Goal: Register for event/course

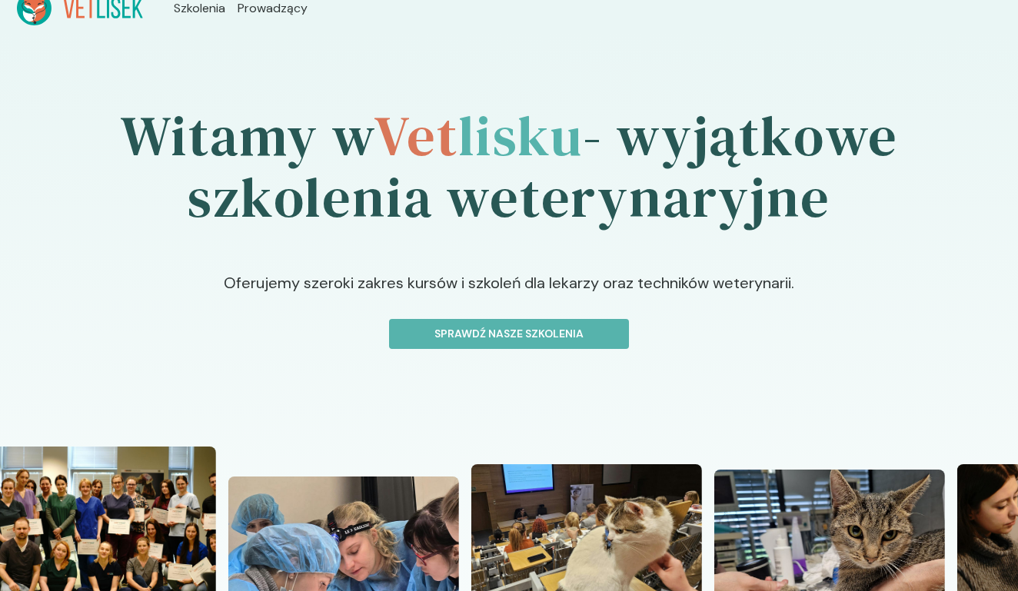
scroll to position [16, 0]
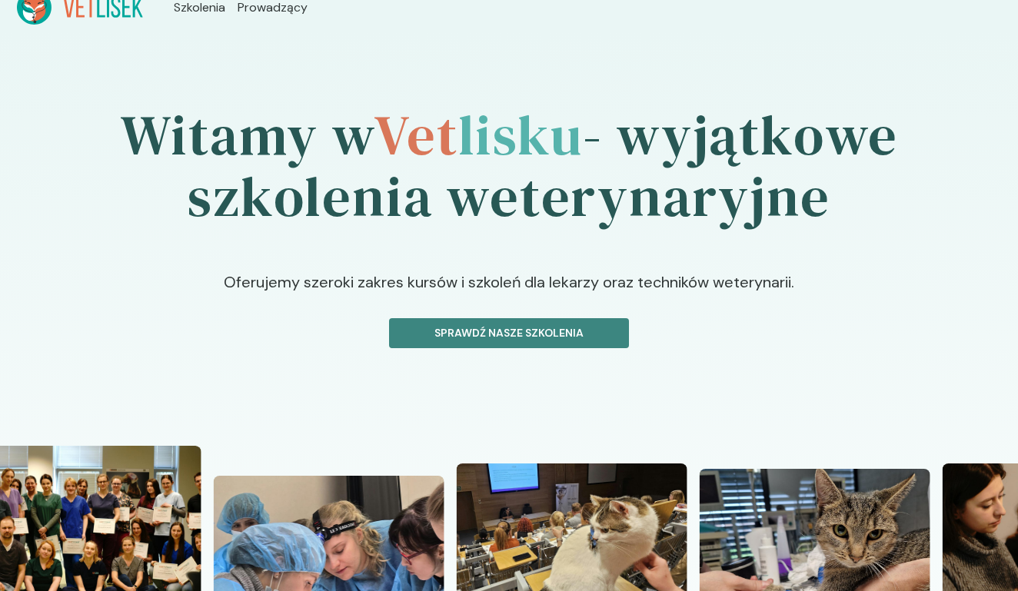
click at [593, 343] on button "Sprawdź nasze szkolenia" at bounding box center [509, 333] width 240 height 30
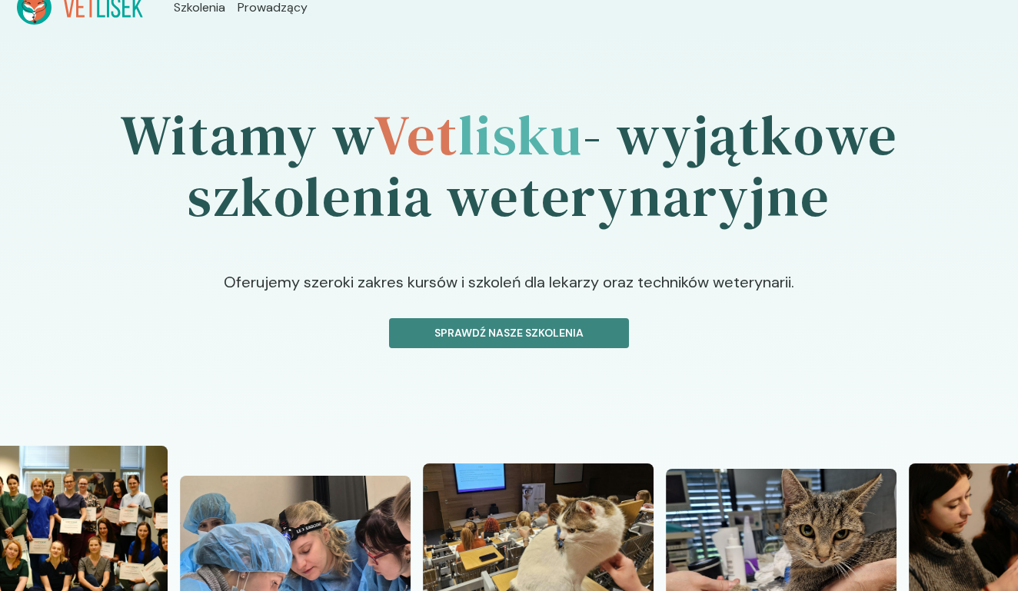
click at [572, 340] on p "Sprawdź nasze szkolenia" at bounding box center [509, 333] width 214 height 16
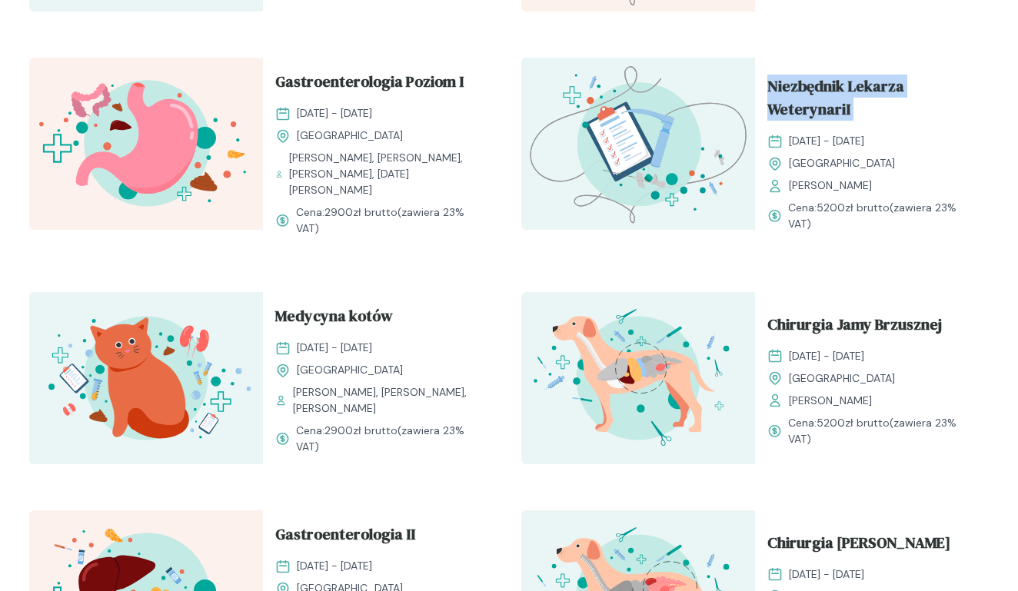
scroll to position [1176, 0]
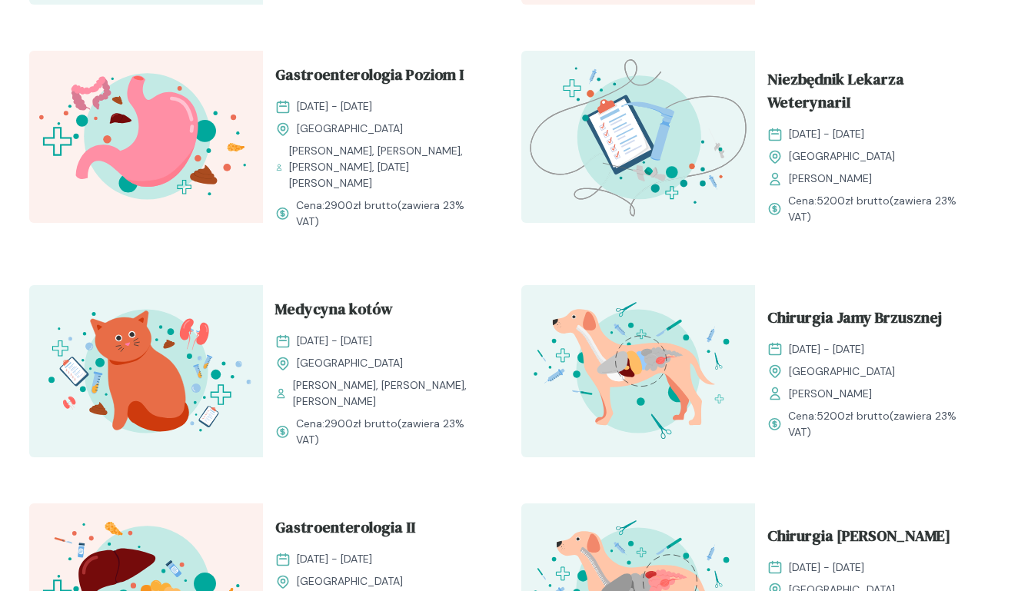
click at [491, 388] on div "Medycyna kotów 13 - 14 grudzień 2025 Kraków Barbara Zacharewicz, Ewa Zwierzyńsk…" at bounding box center [380, 372] width 234 height 175
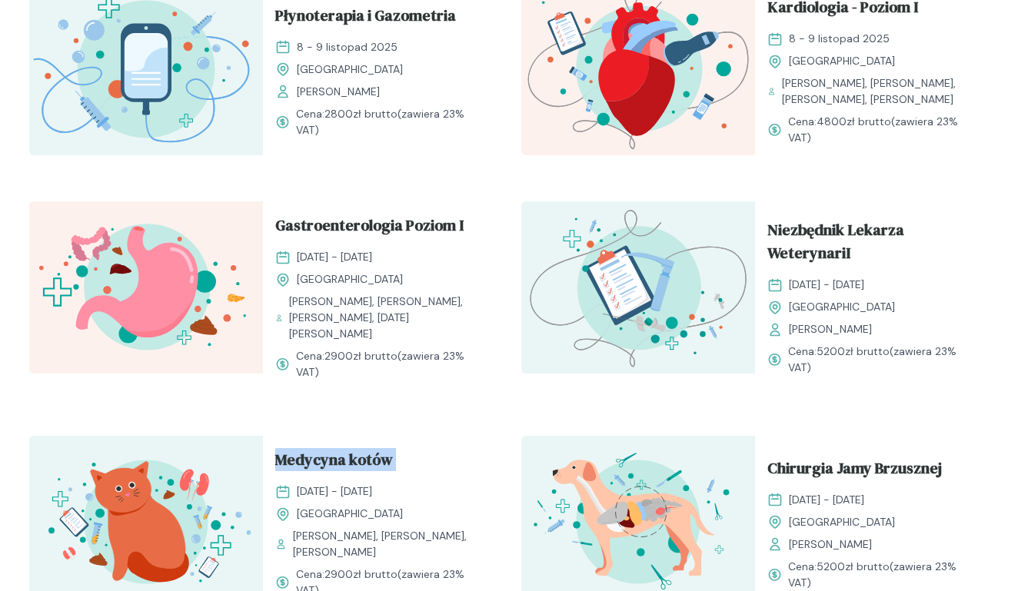
scroll to position [1028, 0]
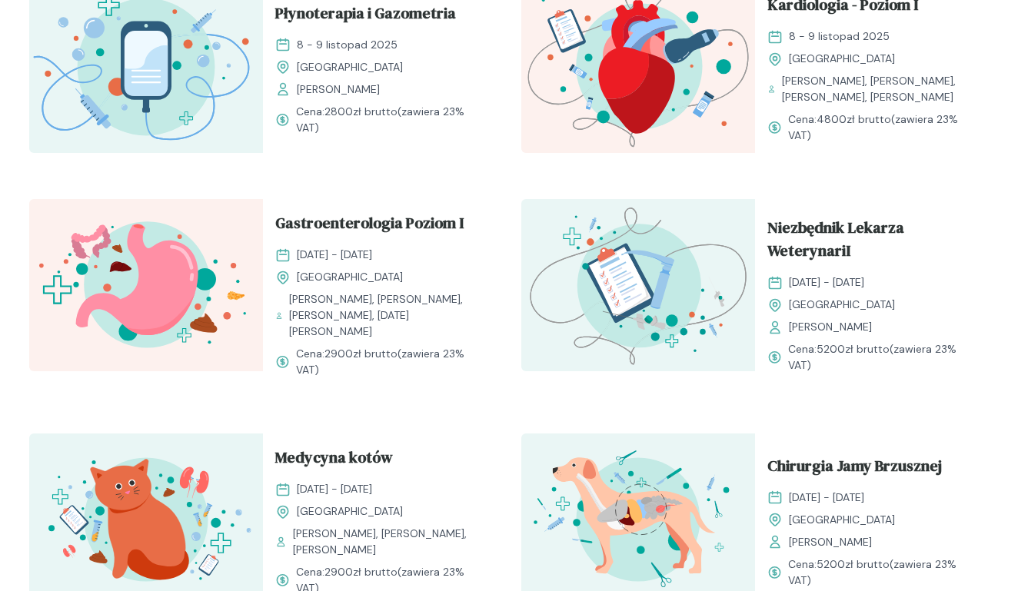
click at [511, 316] on div "Kompendium neurologiczne 11 - 12 październik 2025 Kraków Małgorzata Mikuła Cena…" at bounding box center [509, 406] width 984 height 1742
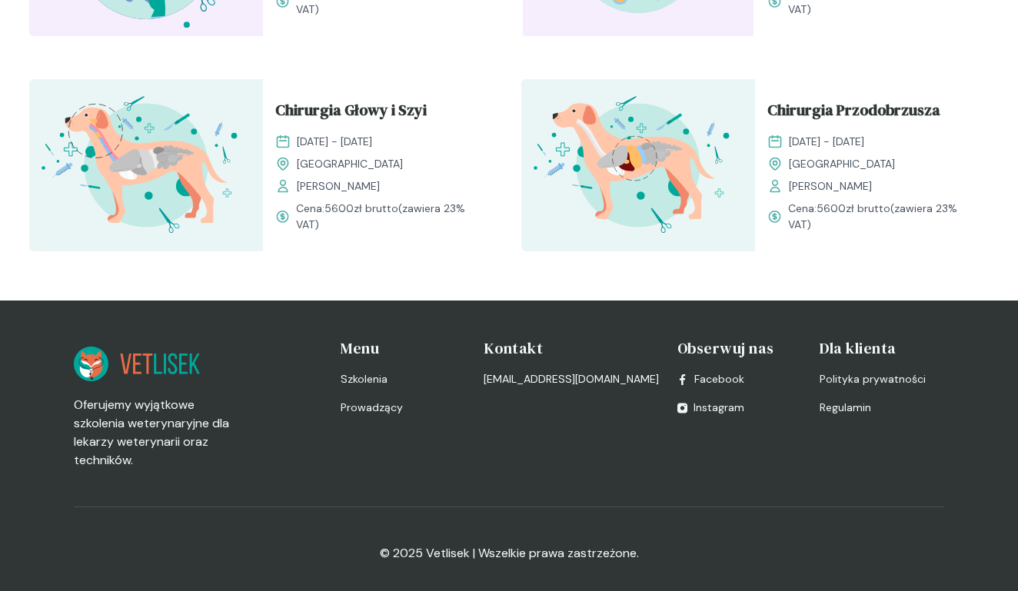
scroll to position [2034, 0]
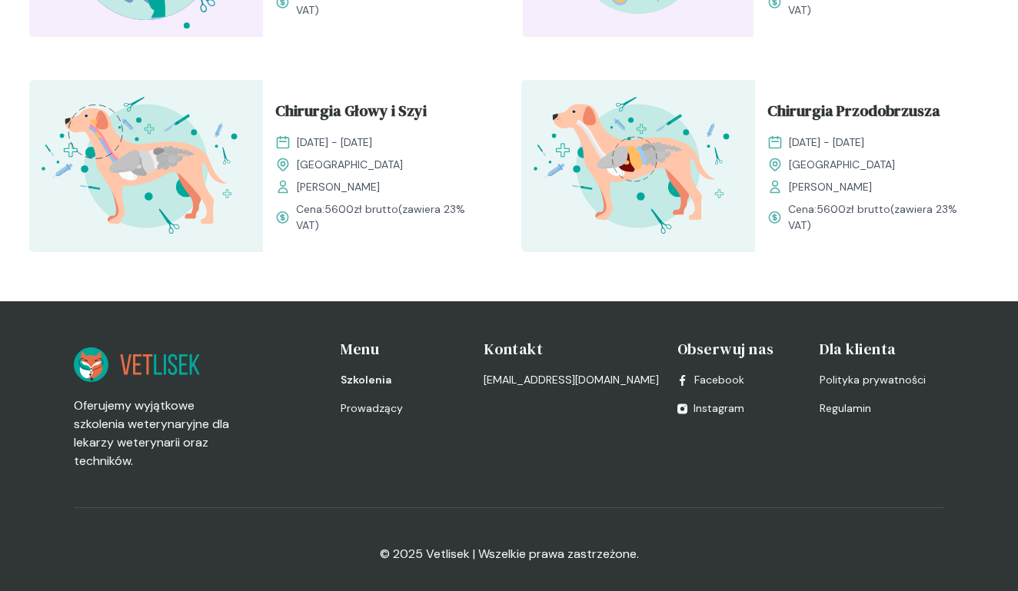
click at [386, 372] on span "Szkolenia" at bounding box center [366, 380] width 51 height 16
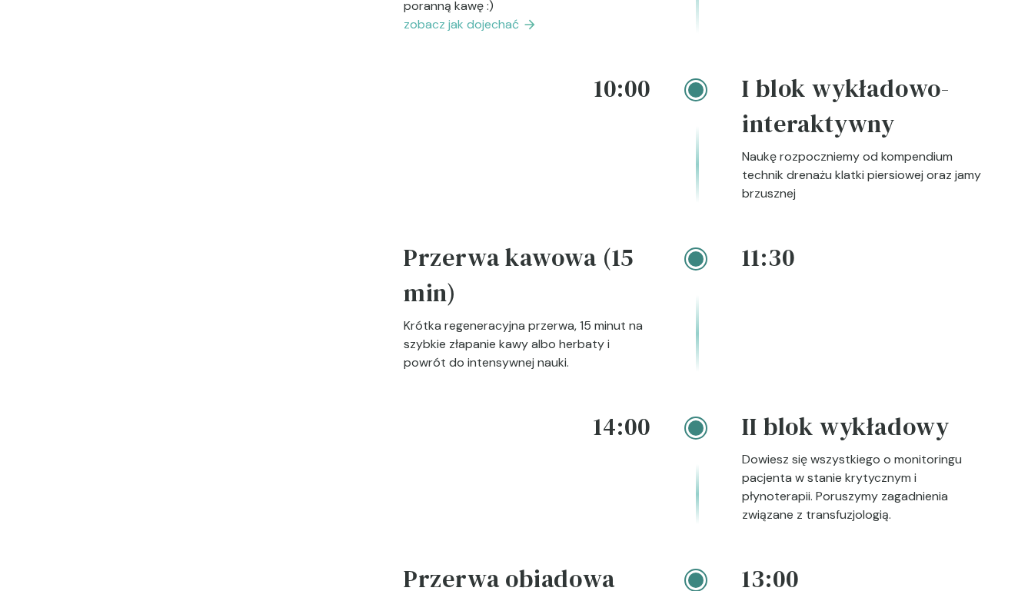
scroll to position [2219, 0]
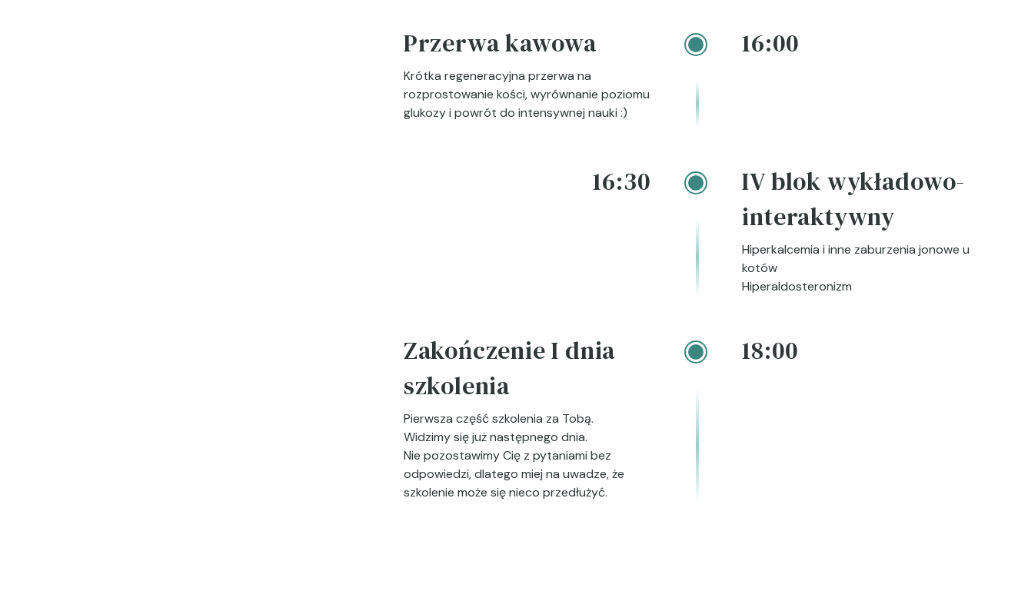
scroll to position [2711, 0]
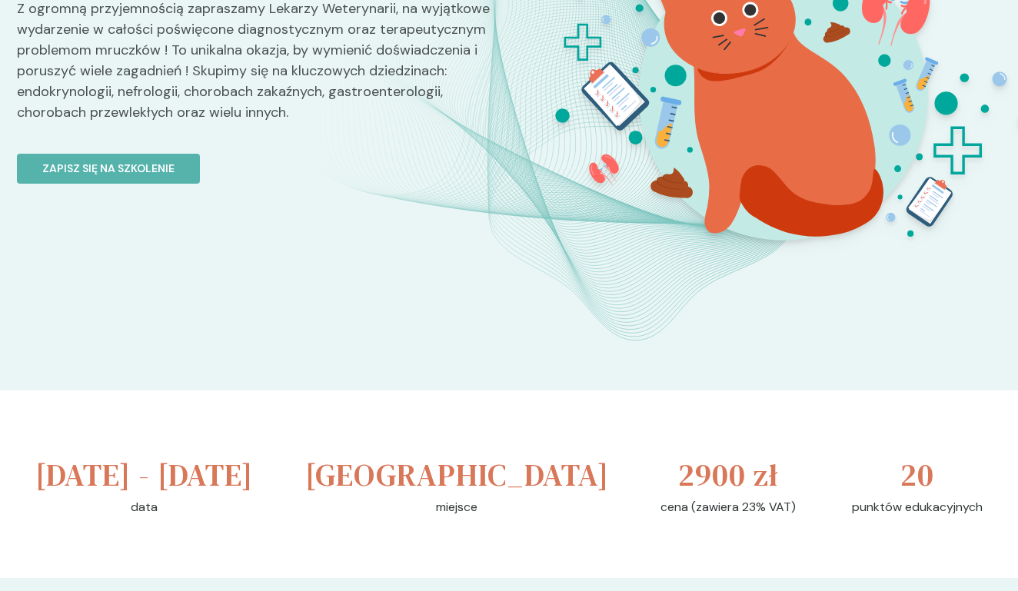
scroll to position [232, 0]
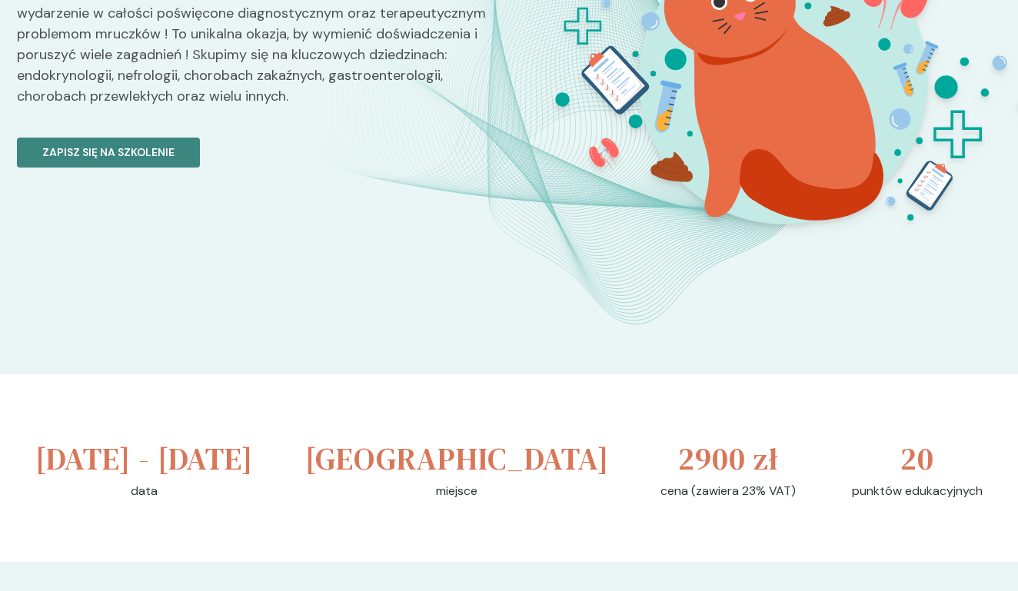
click at [169, 161] on p "Zapisz się na szkolenie" at bounding box center [108, 153] width 132 height 16
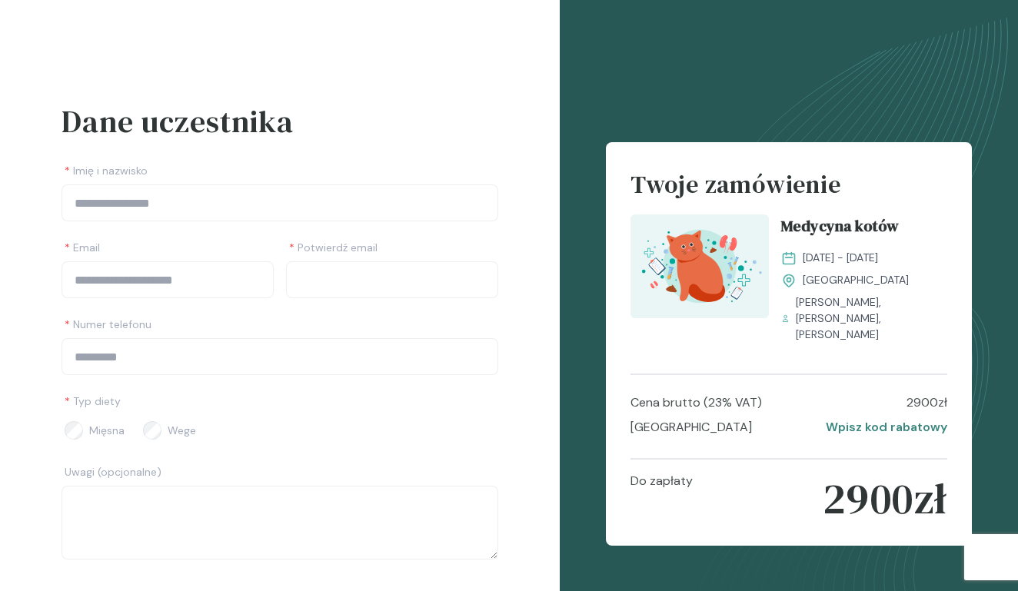
click at [883, 420] on p "Wpisz kod rabatowy" at bounding box center [887, 427] width 122 height 18
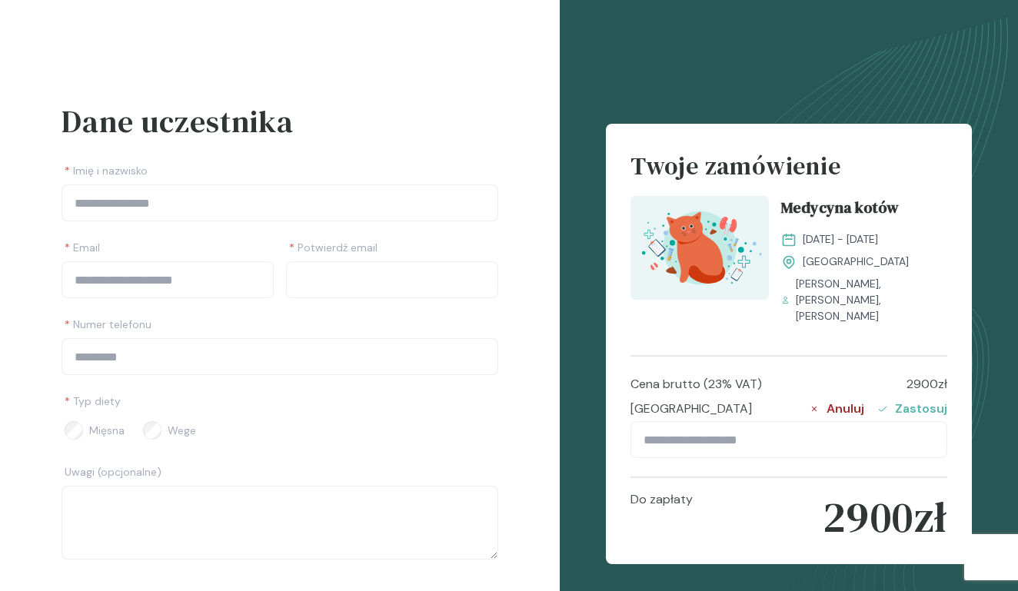
click at [843, 400] on p "Anuluj" at bounding box center [836, 409] width 56 height 18
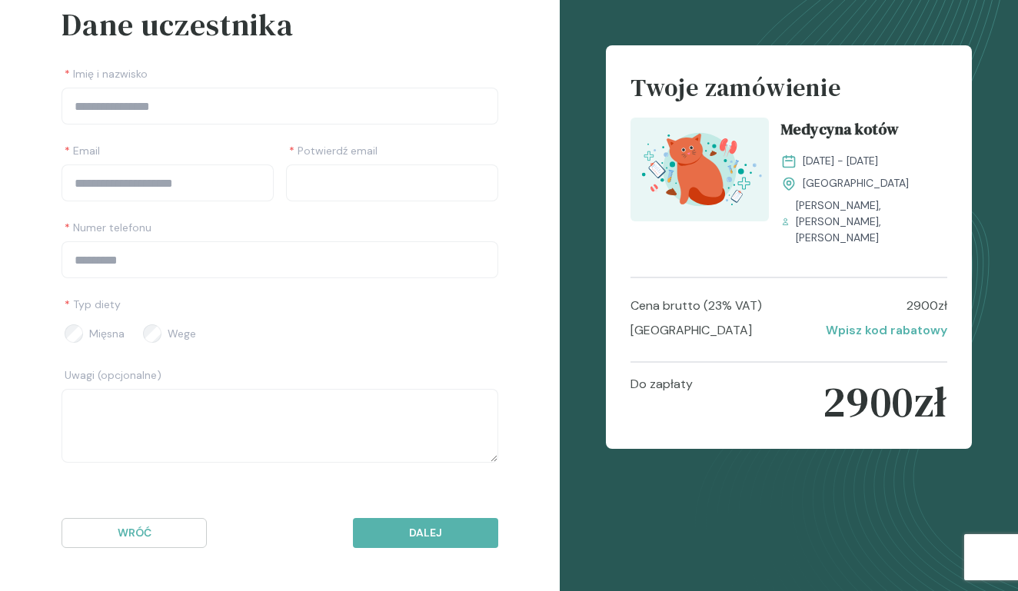
scroll to position [97, 0]
click at [158, 326] on label "Wege" at bounding box center [169, 333] width 59 height 31
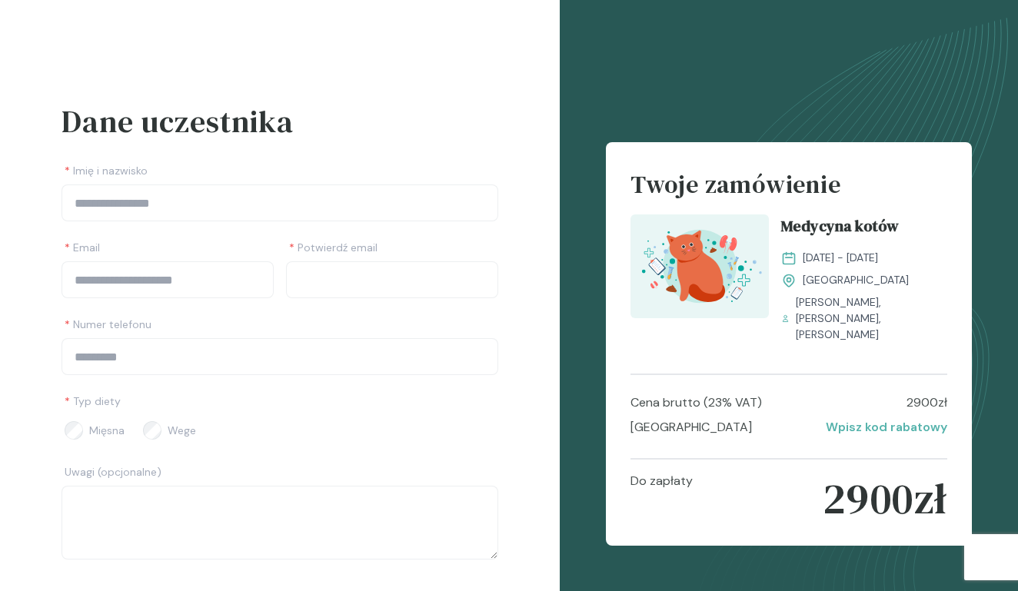
scroll to position [0, 0]
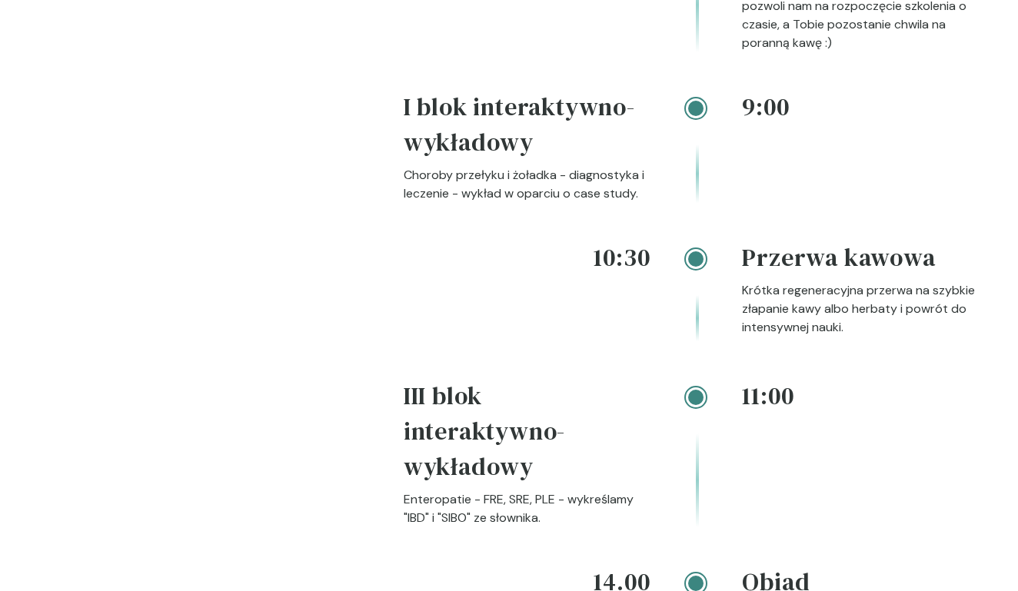
scroll to position [2344, 0]
